Goal: Task Accomplishment & Management: Complete application form

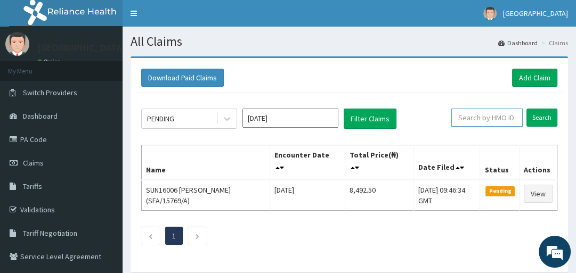
click at [467, 119] on input "text" at bounding box center [486, 118] width 71 height 18
type input "FMP/10478/A"
click at [540, 116] on input "Search" at bounding box center [541, 118] width 31 height 18
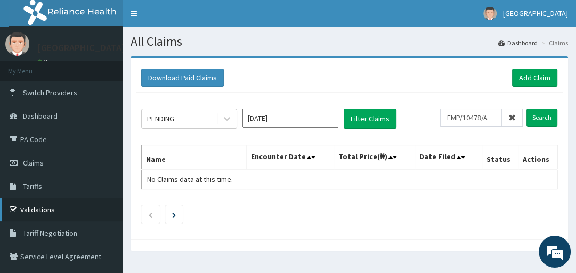
click at [60, 209] on link "Validations" at bounding box center [61, 209] width 122 height 23
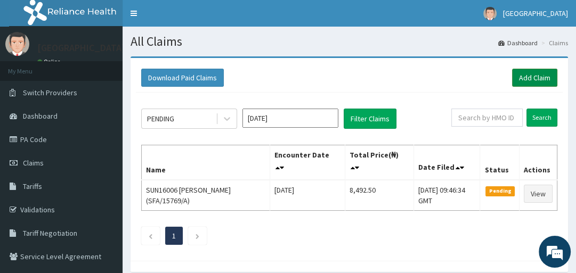
click at [541, 79] on link "Add Claim" at bounding box center [534, 78] width 45 height 18
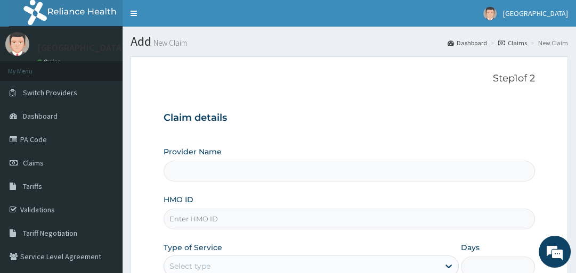
type input "[GEOGRAPHIC_DATA]"
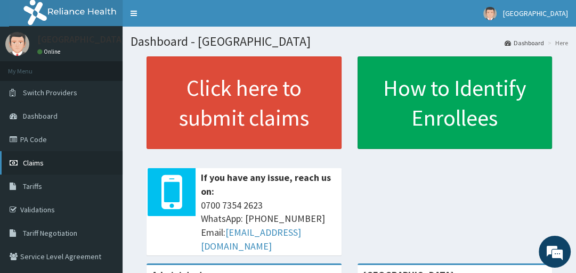
click at [39, 163] on span "Claims" at bounding box center [33, 163] width 21 height 10
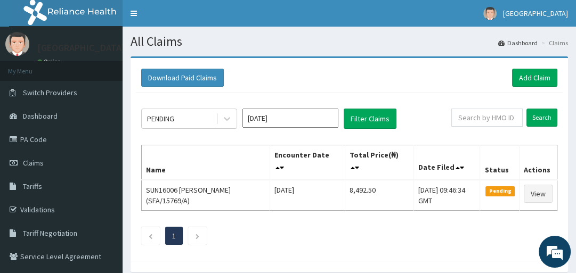
click at [458, 81] on div "Download Paid Claims Add Claim" at bounding box center [349, 78] width 416 height 18
click at [512, 77] on link "Add Claim" at bounding box center [534, 78] width 45 height 18
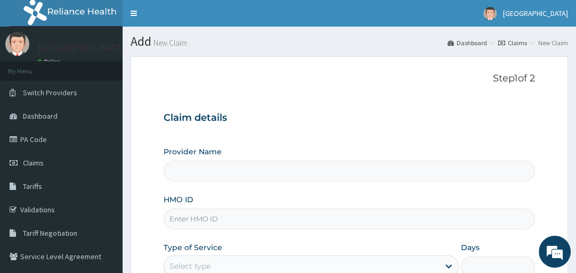
type input "[GEOGRAPHIC_DATA]"
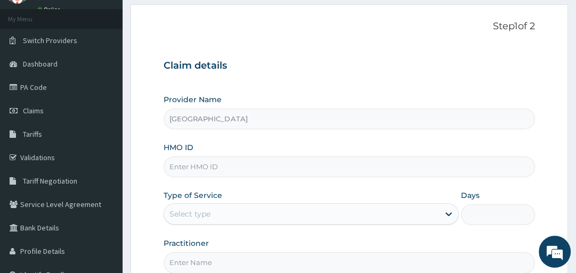
click at [187, 167] on input "HMO ID" at bounding box center [348, 167] width 371 height 21
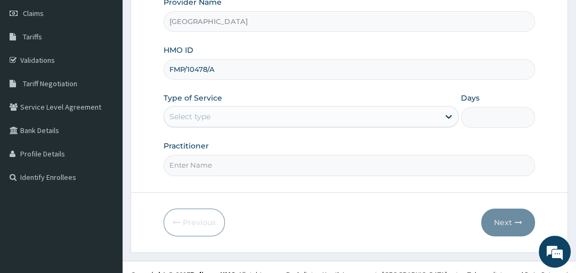
scroll to position [163, 0]
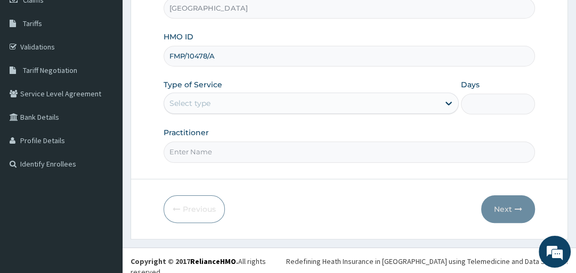
type input "FMP/10478/A"
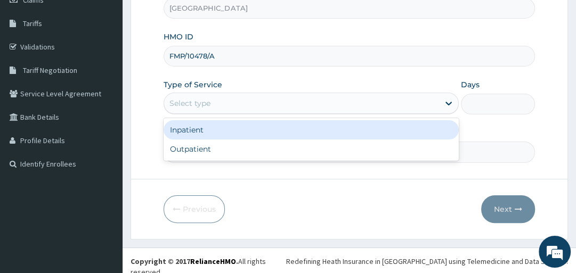
click at [190, 100] on div "Select type" at bounding box center [189, 103] width 41 height 11
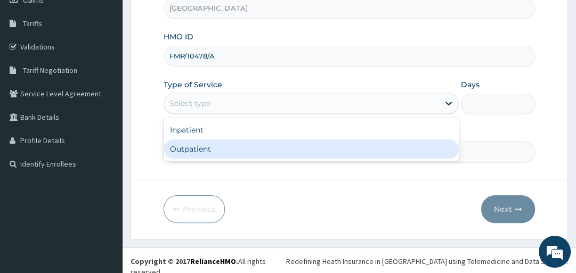
click at [198, 149] on div "Outpatient" at bounding box center [310, 148] width 295 height 19
type input "1"
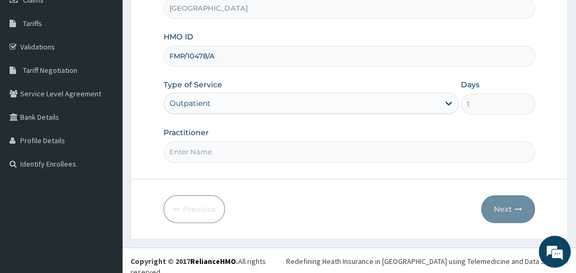
click at [203, 152] on input "Practitioner" at bounding box center [348, 152] width 371 height 21
click at [175, 149] on input "Practitioner" at bounding box center [348, 152] width 371 height 21
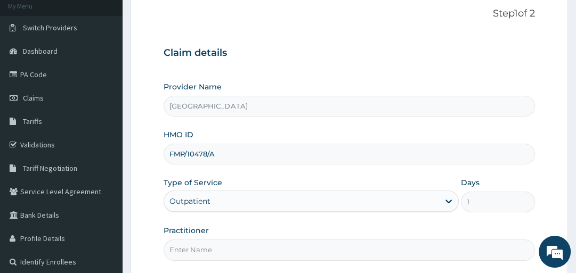
scroll to position [64, 0]
click at [169, 248] on input "Practitioner" at bounding box center [348, 250] width 371 height 21
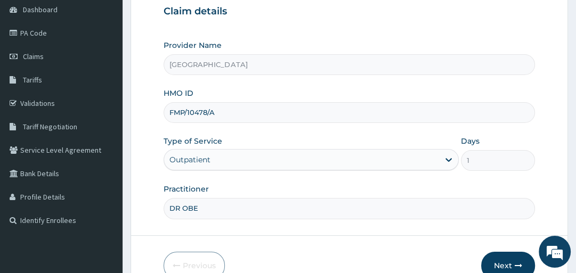
scroll to position [113, 0]
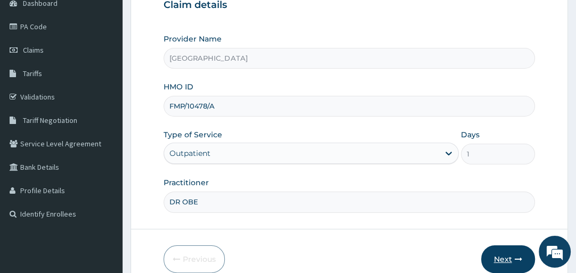
type input "DR OBE"
click at [509, 256] on button "Next" at bounding box center [508, 259] width 54 height 28
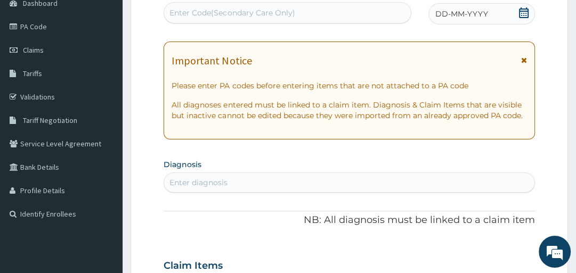
click at [520, 59] on div "Important Notice" at bounding box center [348, 63] width 355 height 17
click at [453, 14] on span "DD-MM-YYYY" at bounding box center [461, 14] width 53 height 11
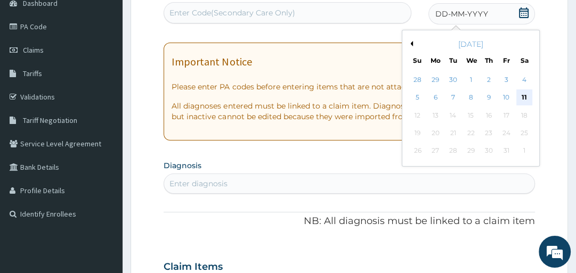
click at [524, 96] on div "11" at bounding box center [524, 98] width 16 height 16
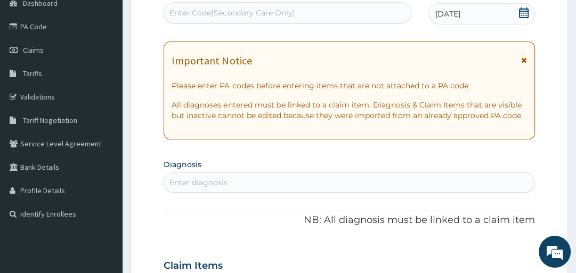
click at [424, 184] on div "Enter diagnosis" at bounding box center [349, 182] width 370 height 17
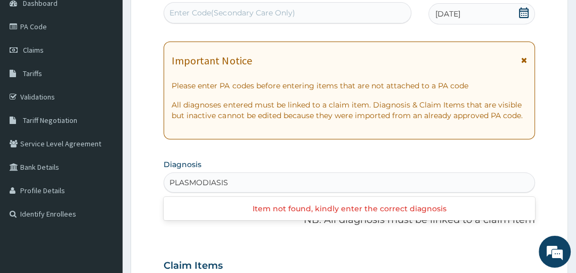
click at [169, 180] on input "PLASMODIASIS" at bounding box center [198, 182] width 59 height 11
type input "PLASMODIASIS"
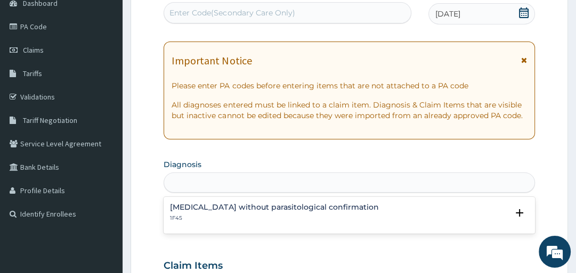
click at [235, 180] on div "PLASMODIASIS" at bounding box center [349, 182] width 370 height 17
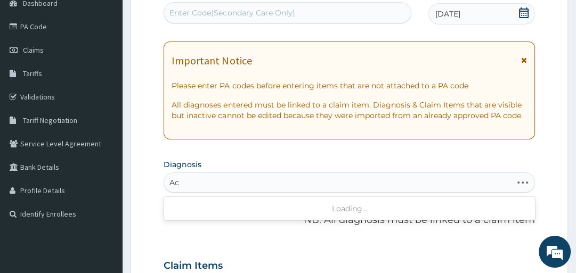
type input "A"
type input "m"
type input "p"
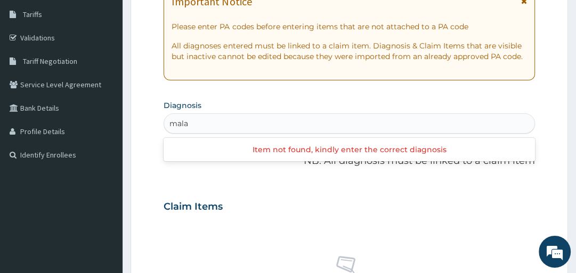
scroll to position [168, 0]
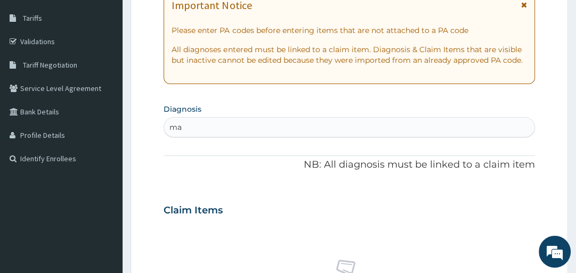
type input "m"
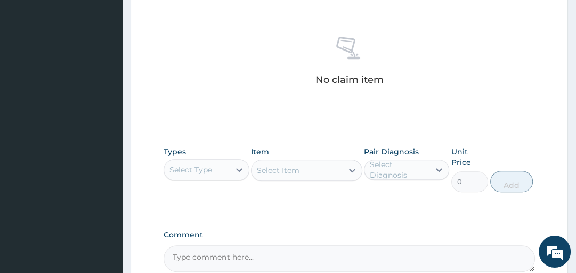
scroll to position [392, 0]
type input "plasmodiasis"
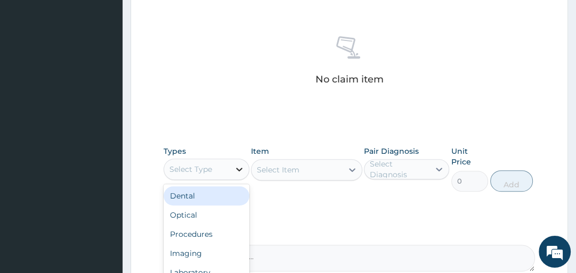
click at [236, 168] on icon at bounding box center [239, 170] width 6 height 4
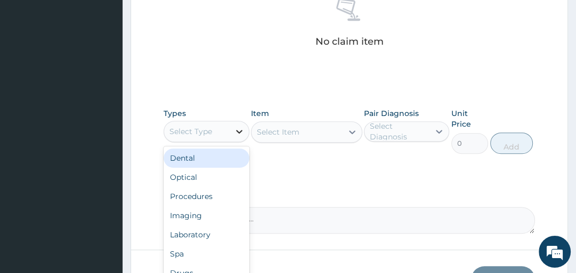
scroll to position [430, 0]
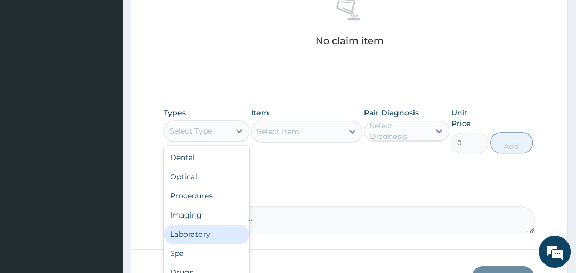
click at [217, 231] on div "Laboratory" at bounding box center [205, 234] width 85 height 19
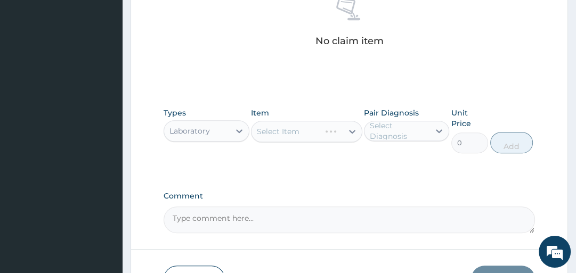
click at [352, 129] on div "Select Item" at bounding box center [306, 131] width 111 height 21
click at [314, 129] on div "Select Item" at bounding box center [296, 131] width 91 height 17
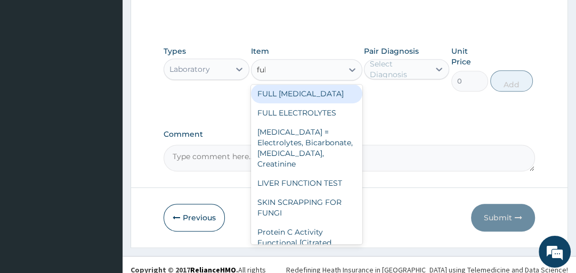
scroll to position [0, 0]
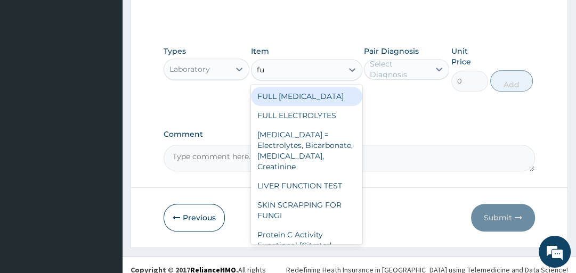
type input "f"
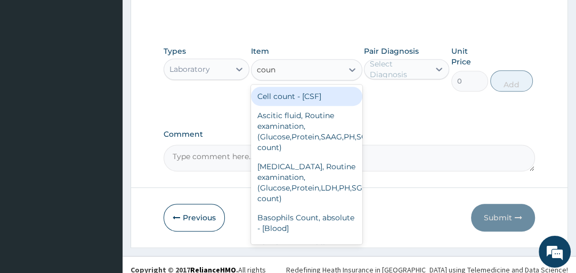
type input "count"
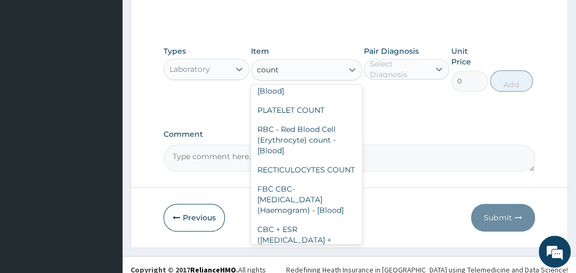
scroll to position [409, 0]
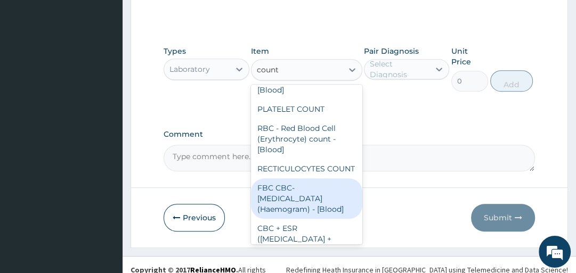
click at [298, 190] on div "FBC CBC-Complete Blood Count (Haemogram) - [Blood]" at bounding box center [306, 198] width 111 height 40
type input "4300"
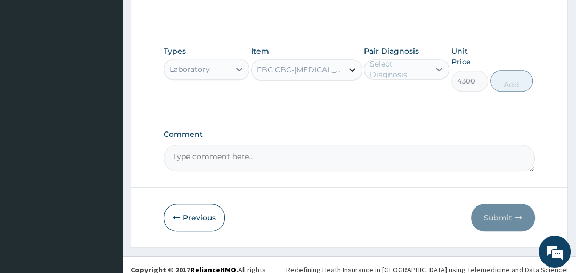
click at [353, 69] on icon at bounding box center [352, 70] width 6 height 4
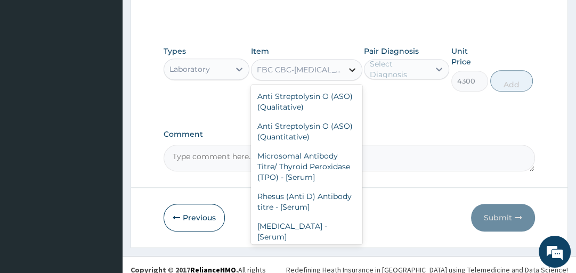
scroll to position [7734, 0]
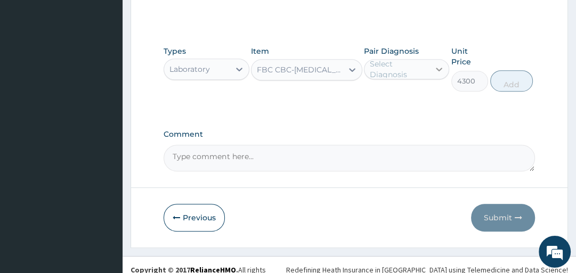
click at [439, 69] on icon at bounding box center [438, 69] width 11 height 11
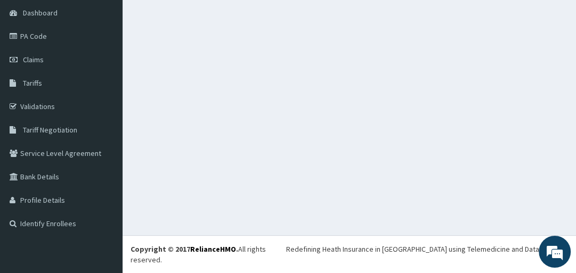
scroll to position [93, 0]
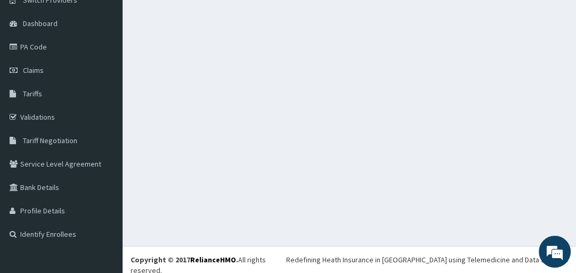
click at [371, 71] on section at bounding box center [348, 22] width 453 height 133
click at [75, 75] on link "Claims" at bounding box center [61, 70] width 122 height 23
